Goal: Task Accomplishment & Management: Use online tool/utility

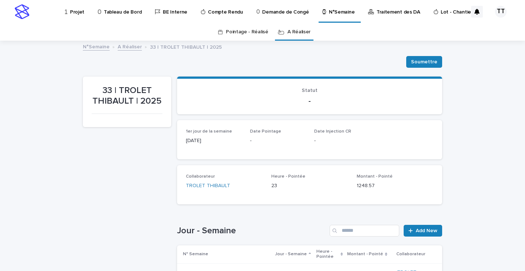
click at [92, 44] on link "N°Semaine" at bounding box center [96, 46] width 27 height 8
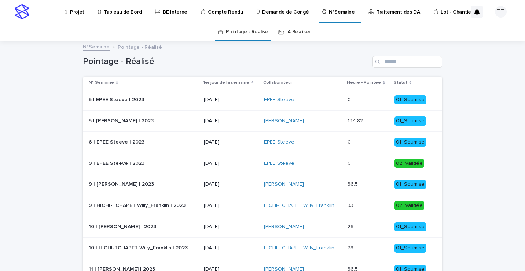
click at [293, 33] on link "A Réaliser" at bounding box center [298, 31] width 23 height 17
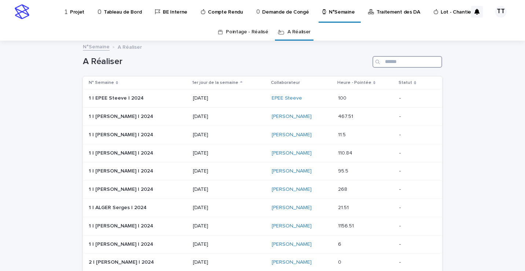
drag, startPoint x: 395, startPoint y: 61, endPoint x: 390, endPoint y: 61, distance: 4.0
click at [394, 61] on input "Search" at bounding box center [407, 62] width 70 height 12
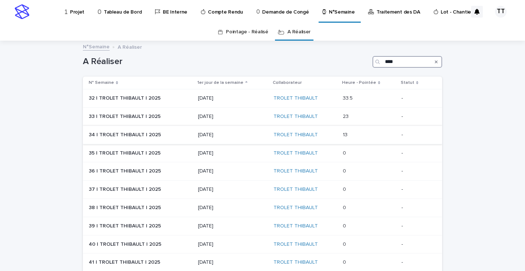
type input "****"
click at [230, 134] on p "[DATE]" at bounding box center [233, 135] width 70 height 6
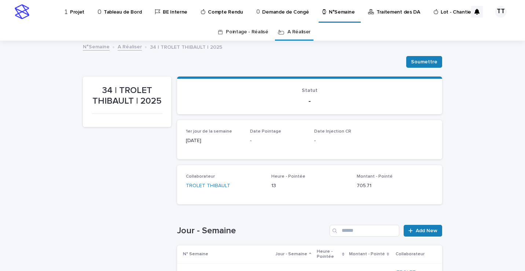
scroll to position [183, 0]
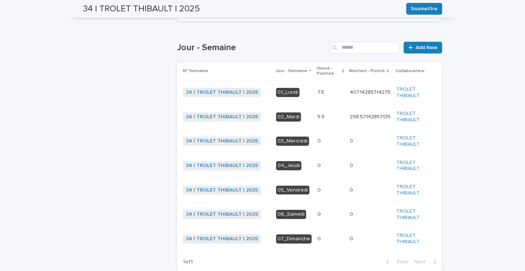
click at [317, 92] on p "7.5" at bounding box center [321, 92] width 8 height 8
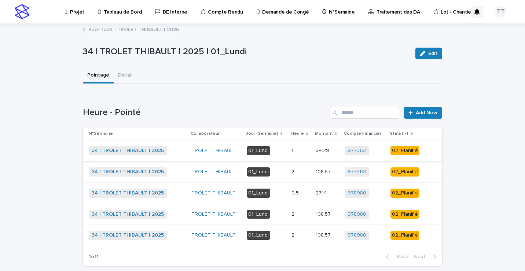
scroll to position [37, 0]
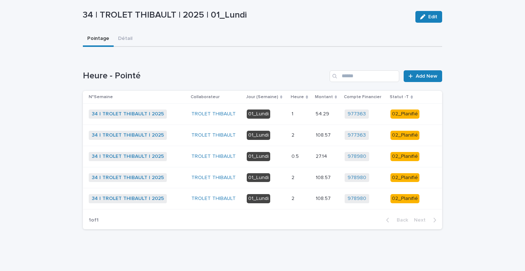
click at [291, 115] on p "1" at bounding box center [292, 114] width 3 height 8
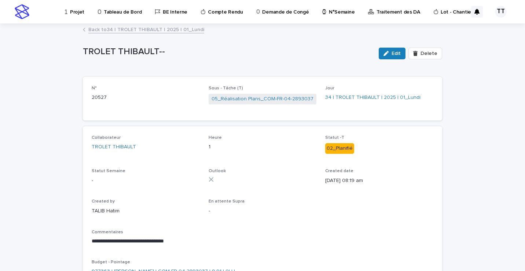
scroll to position [37, 0]
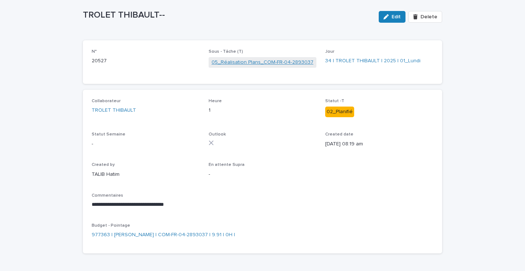
click at [261, 63] on link "05_Réalisation Plans_COM-FR-04-2893037" at bounding box center [262, 63] width 102 height 8
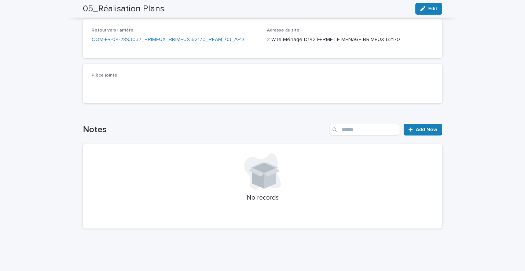
scroll to position [11, 0]
